Goal: Task Accomplishment & Management: Use online tool/utility

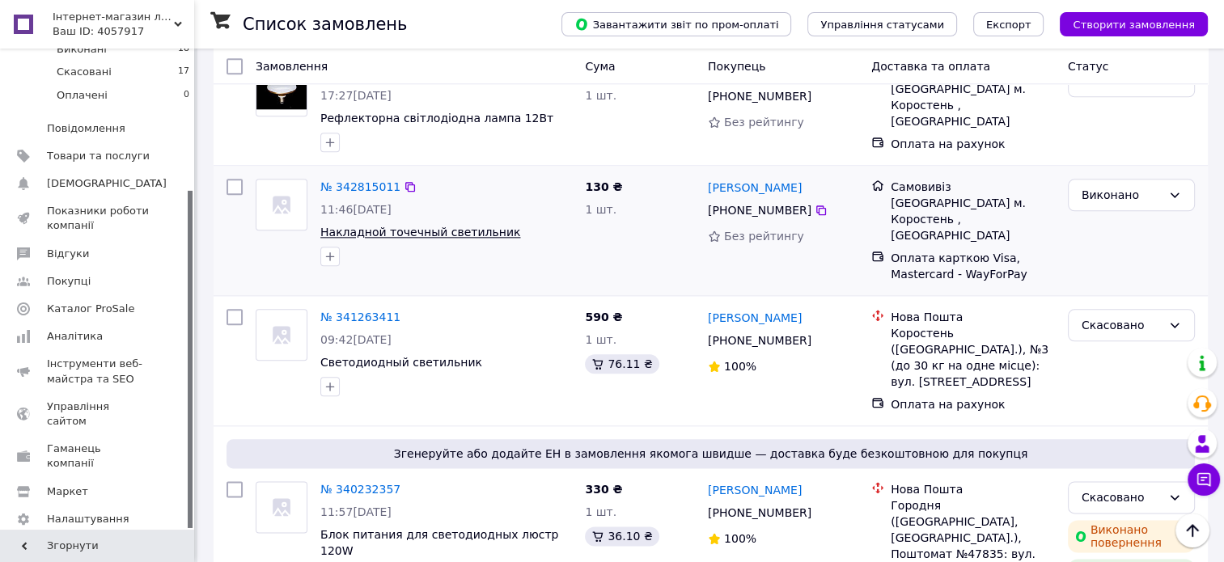
scroll to position [1860, 0]
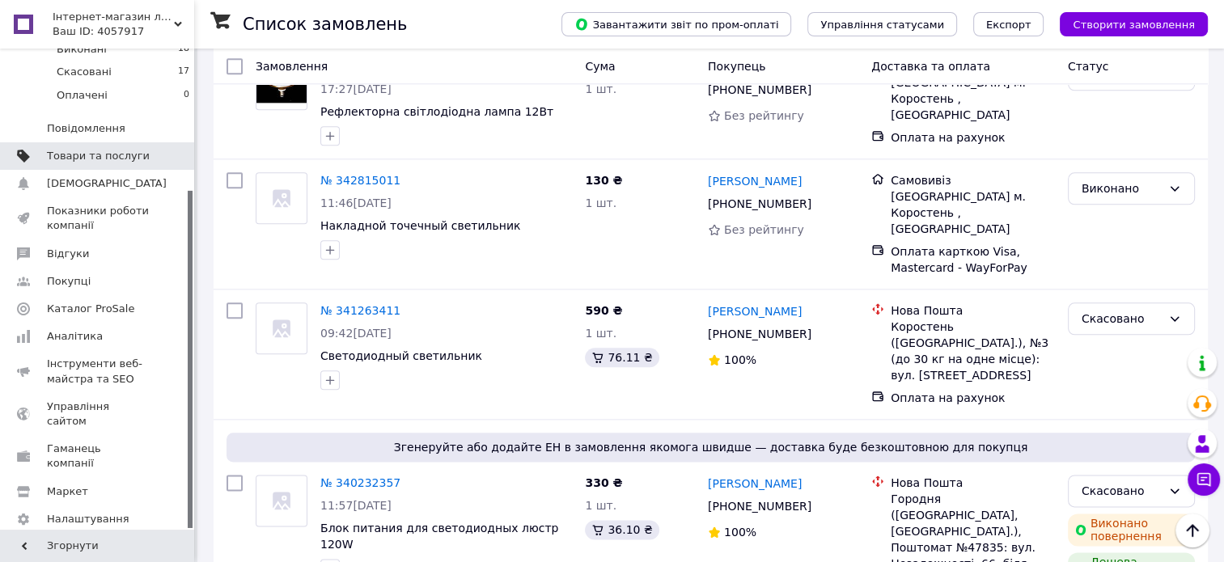
click at [125, 149] on span "Товари та послуги" at bounding box center [98, 156] width 103 height 15
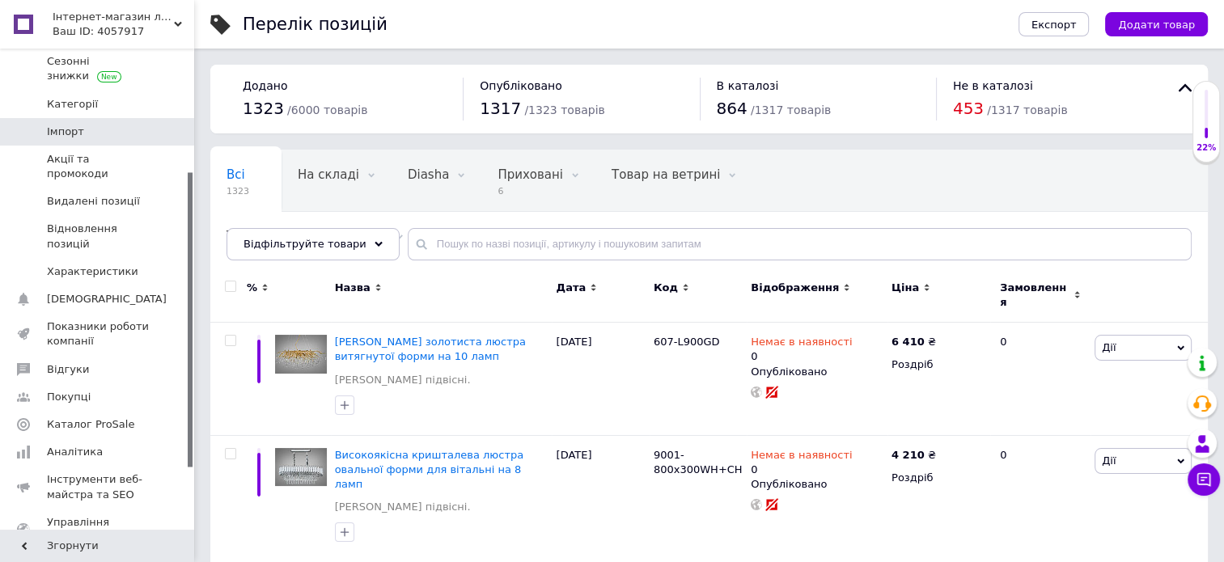
click at [87, 135] on span "Імпорт" at bounding box center [98, 132] width 103 height 15
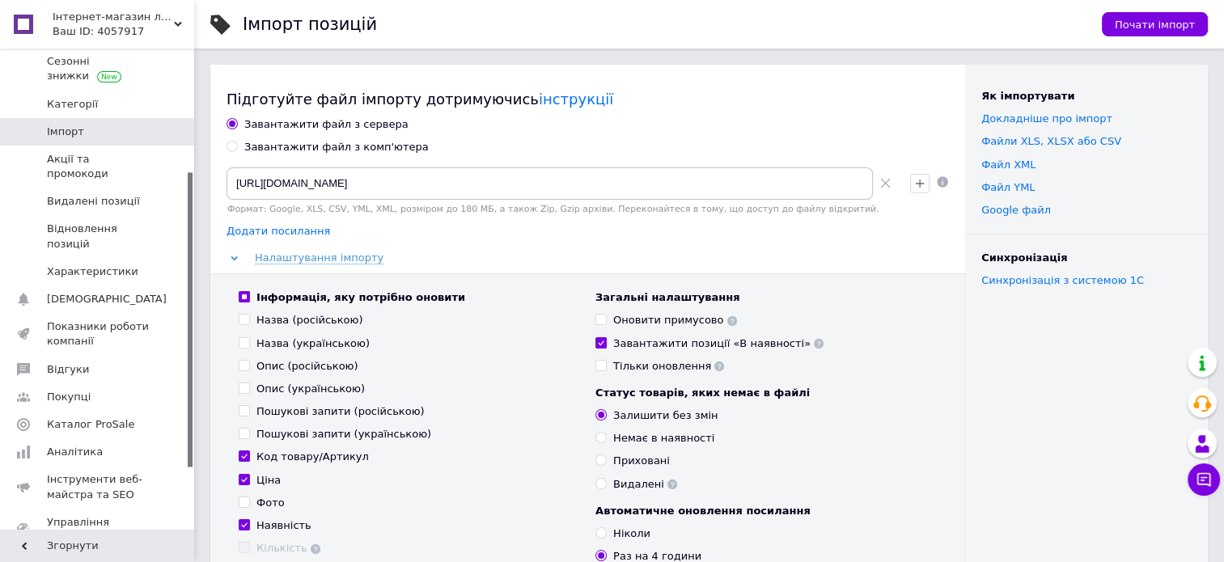
click at [278, 232] on span "Додати посилання" at bounding box center [278, 231] width 104 height 13
radio input "true"
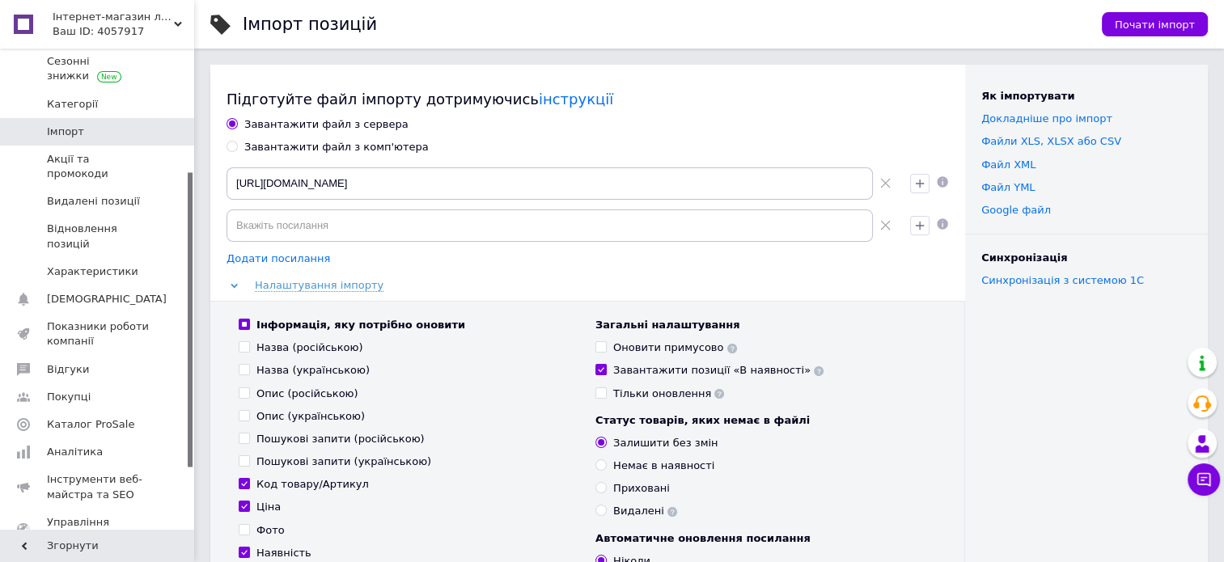
click at [285, 261] on span "Додати посилання" at bounding box center [278, 258] width 104 height 13
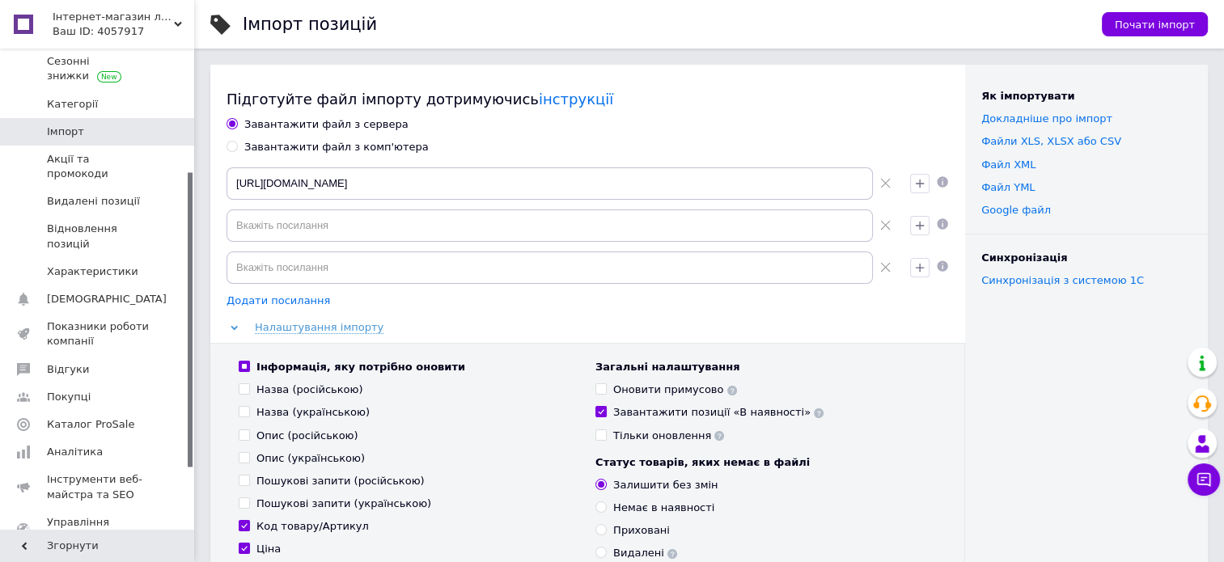
click at [289, 298] on span "Додати посилання" at bounding box center [278, 300] width 104 height 13
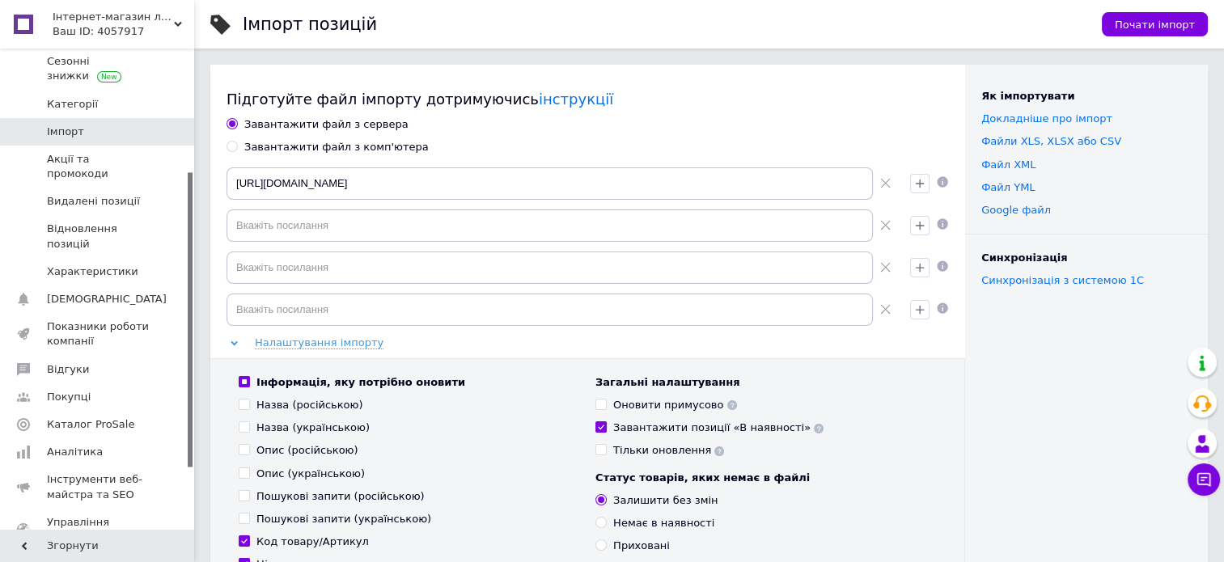
click at [886, 311] on use at bounding box center [885, 310] width 10 height 10
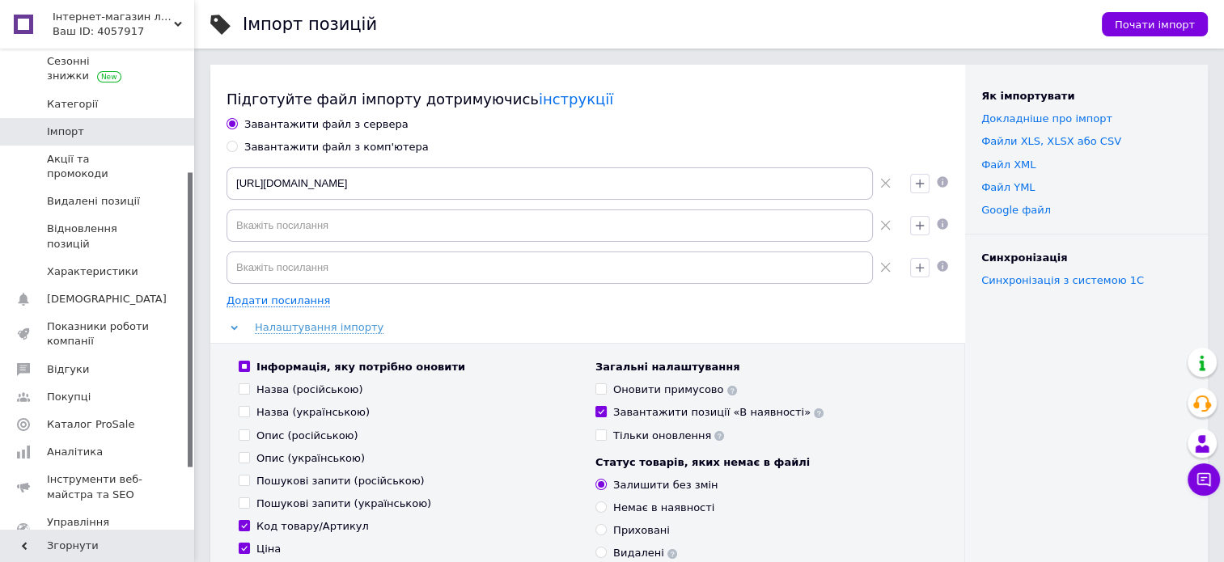
click at [884, 265] on icon at bounding box center [885, 267] width 11 height 11
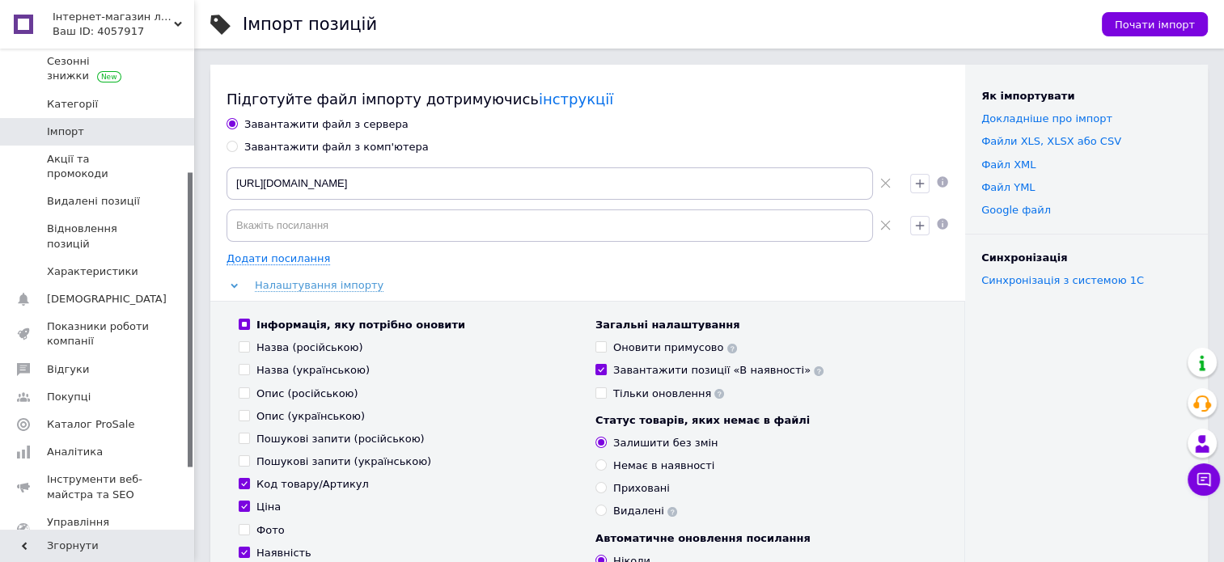
click at [882, 229] on use at bounding box center [885, 226] width 10 height 10
